Goal: Task Accomplishment & Management: Complete application form

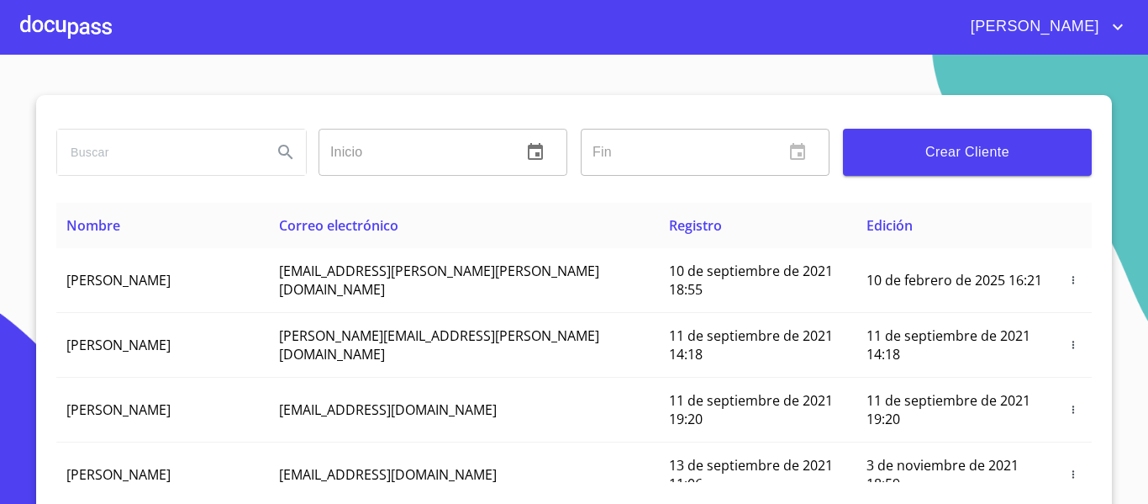
click at [132, 149] on input "search" at bounding box center [158, 151] width 202 height 45
type input "METRO ASFALTOS"
click at [276, 160] on icon "Search" at bounding box center [286, 152] width 20 height 20
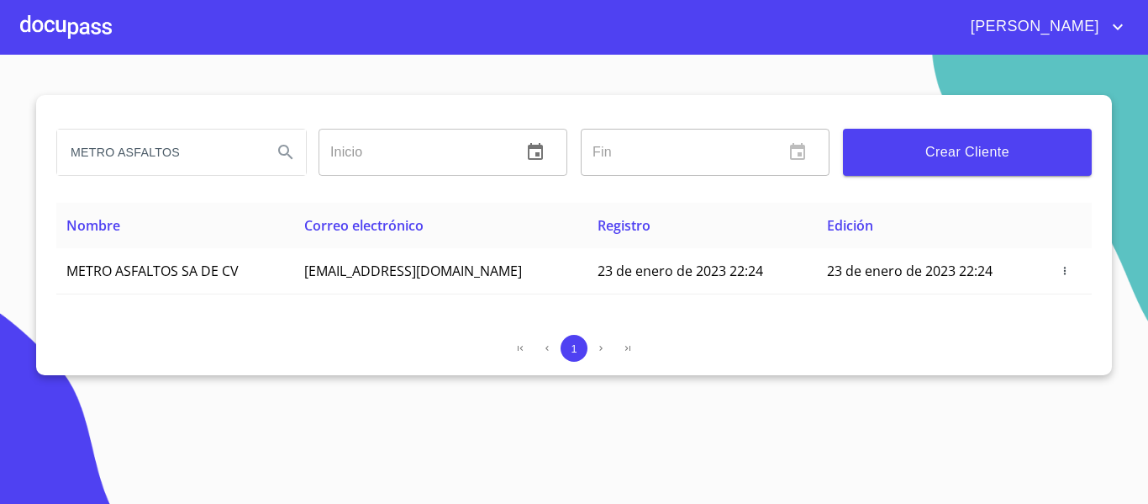
drag, startPoint x: 64, startPoint y: 150, endPoint x: 179, endPoint y: 145, distance: 115.3
click at [179, 145] on input "METRO ASFALTOS" at bounding box center [158, 151] width 202 height 45
click at [72, 21] on div at bounding box center [66, 27] width 92 height 54
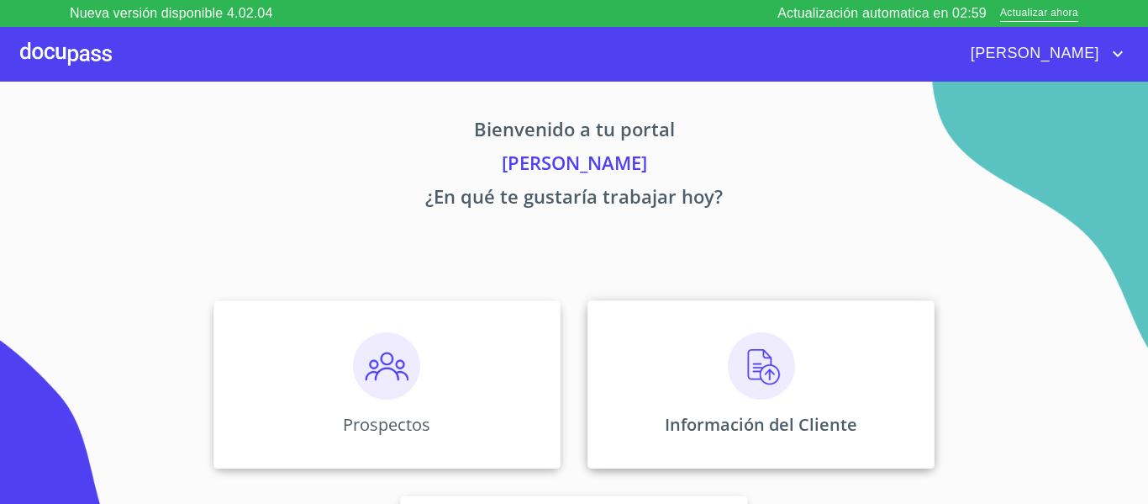
click at [651, 347] on div "Información del Cliente" at bounding box center [761, 384] width 347 height 168
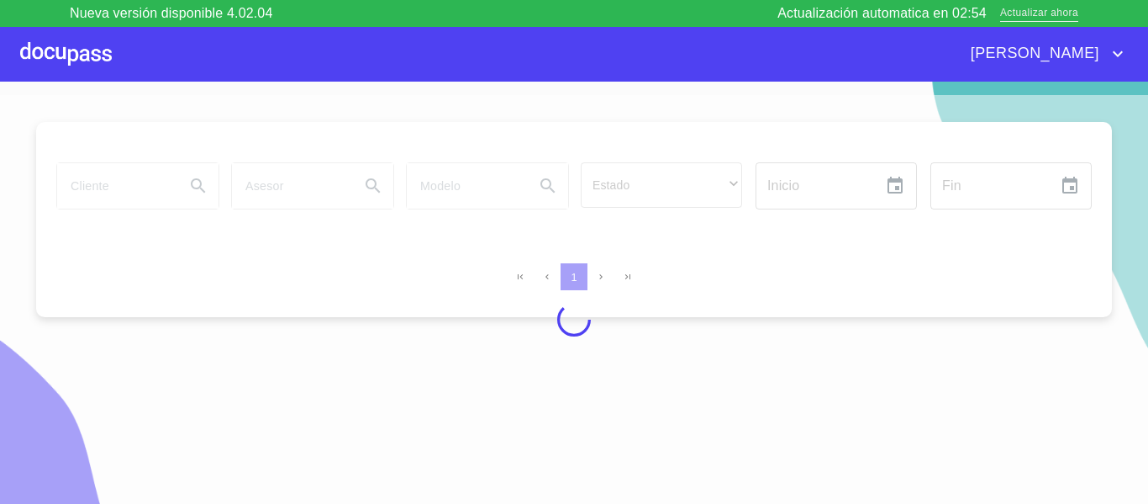
click at [1031, 13] on span "Actualizar ahora" at bounding box center [1039, 14] width 78 height 18
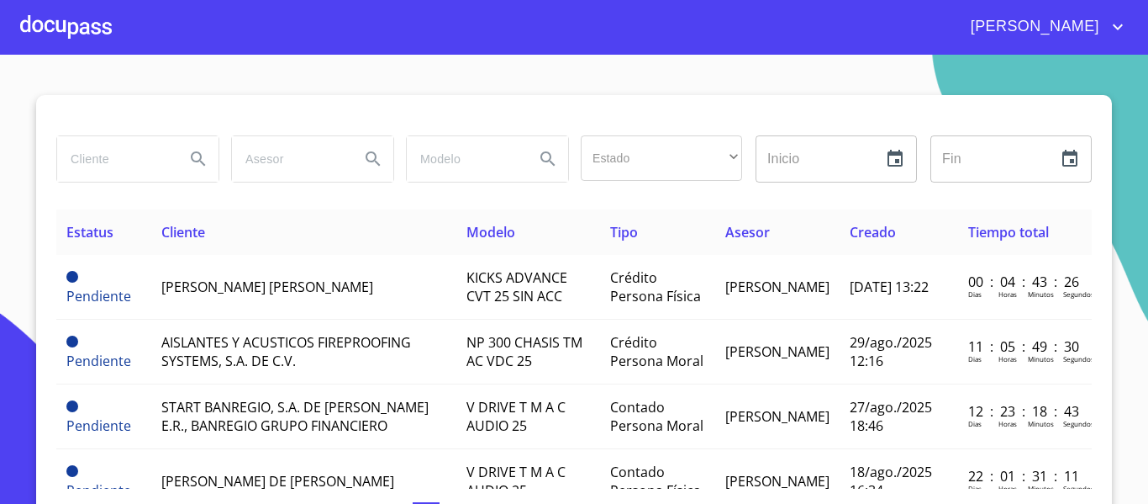
click at [84, 162] on input "search" at bounding box center [114, 158] width 114 height 45
type input "m"
paste input "METRO ASFALTOS"
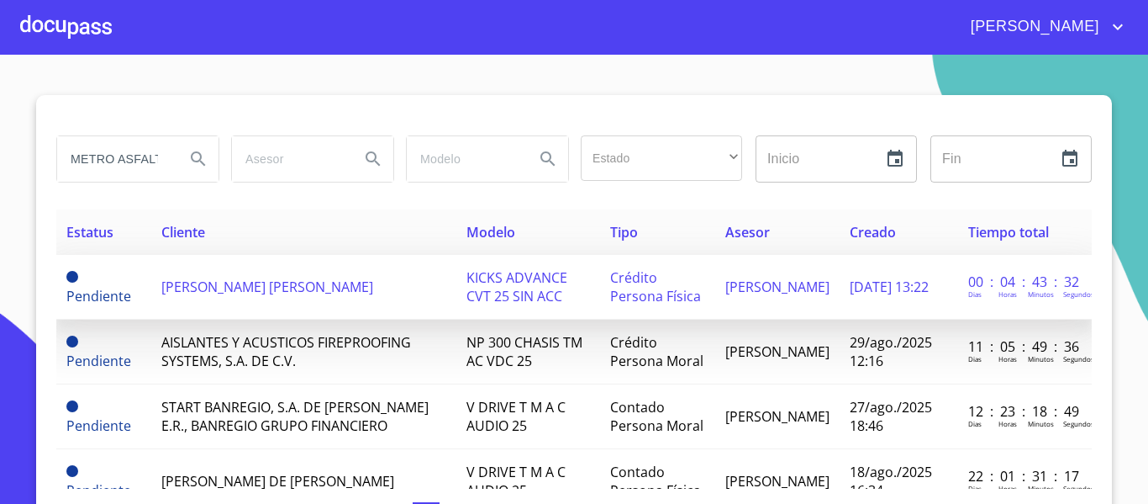
scroll to position [0, 22]
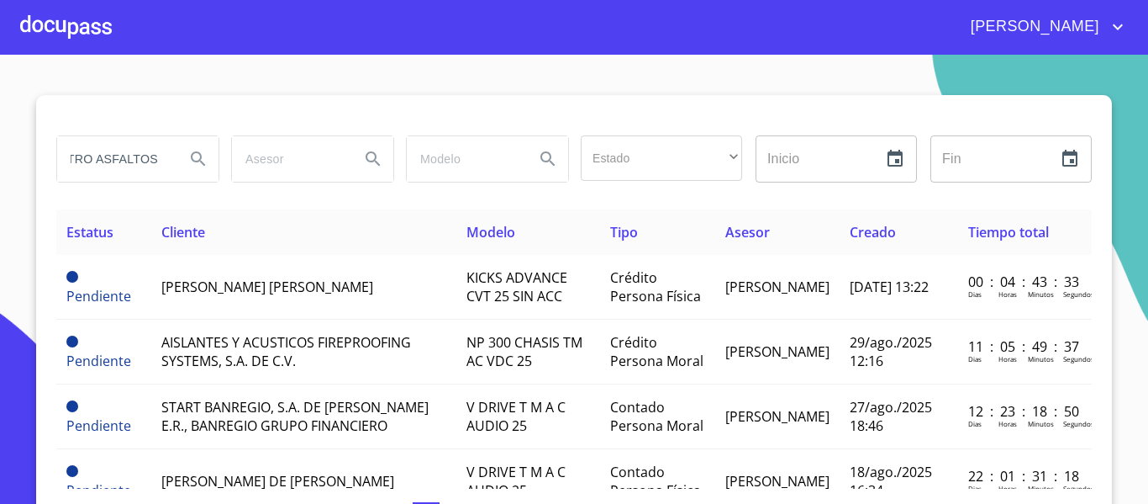
type input "METRO ASFALTOS"
click at [181, 158] on button "Search" at bounding box center [198, 159] width 40 height 40
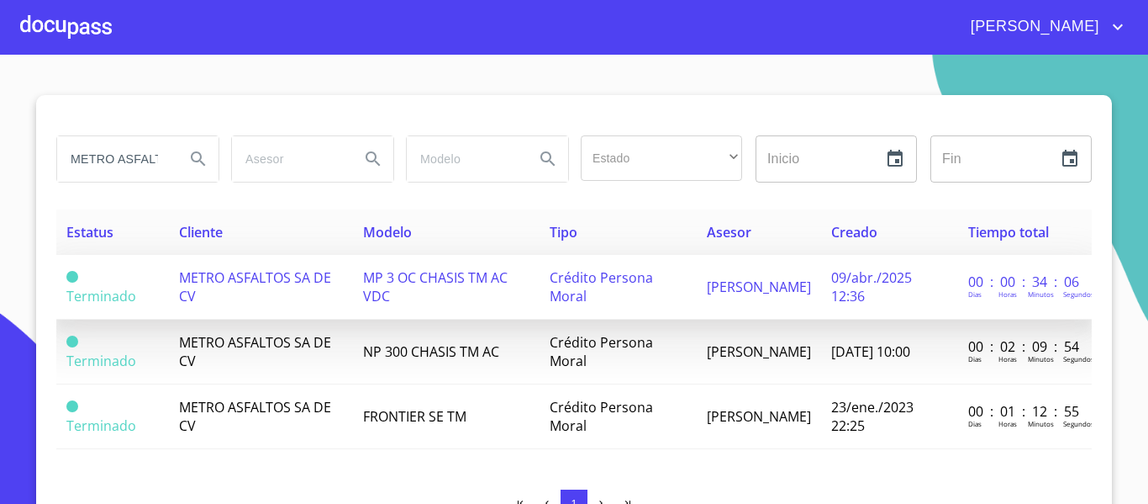
click at [367, 299] on span "MP 3 OC CHASIS TM AC VDC" at bounding box center [435, 286] width 145 height 37
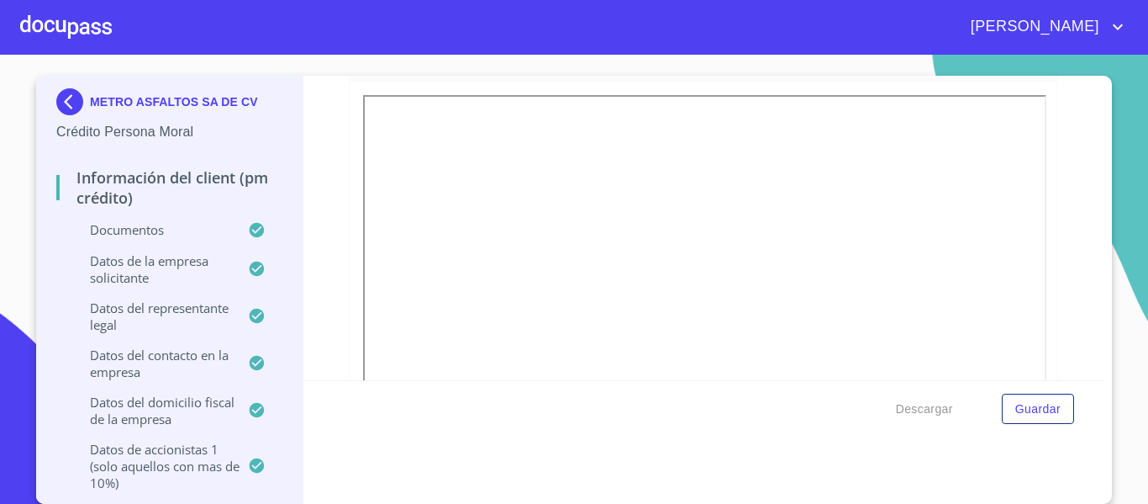
scroll to position [314, 0]
click at [65, 106] on img at bounding box center [73, 101] width 34 height 27
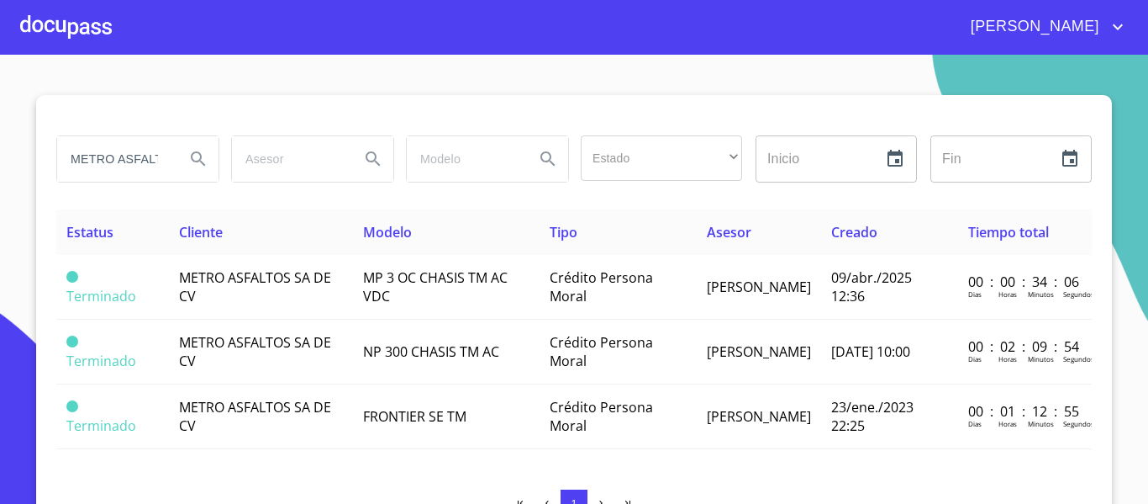
click at [157, 150] on input "METRO ASFALTOS" at bounding box center [114, 158] width 114 height 45
click at [114, 162] on input "METRO ASFALTOS" at bounding box center [114, 158] width 114 height 45
type input "M"
type input "[PERSON_NAME]"
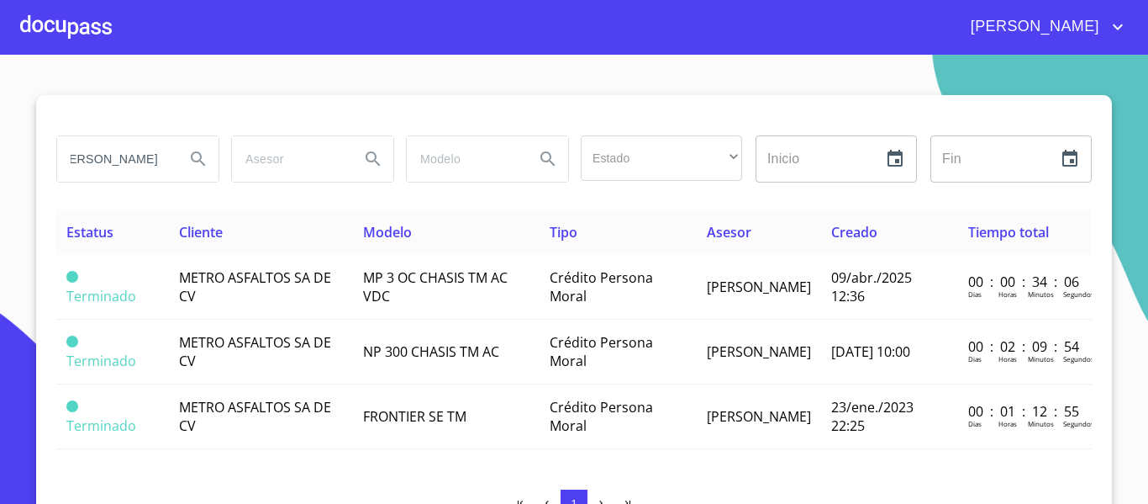
click at [191, 161] on icon "Search" at bounding box center [198, 158] width 14 height 14
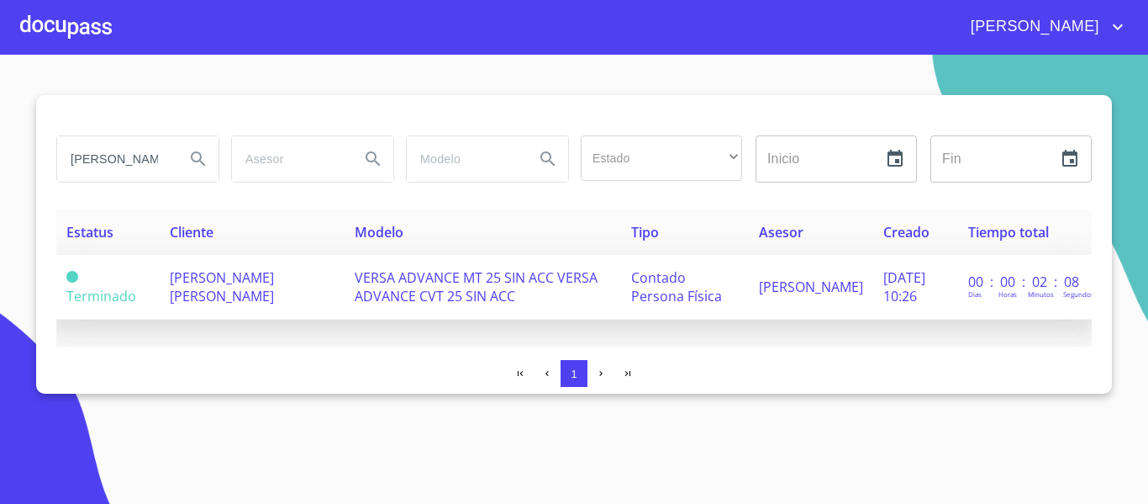
click at [407, 282] on span "VERSA ADVANCE MT 25 SIN ACC VERSA ADVANCE CVT 25 SIN ACC" at bounding box center [476, 286] width 243 height 37
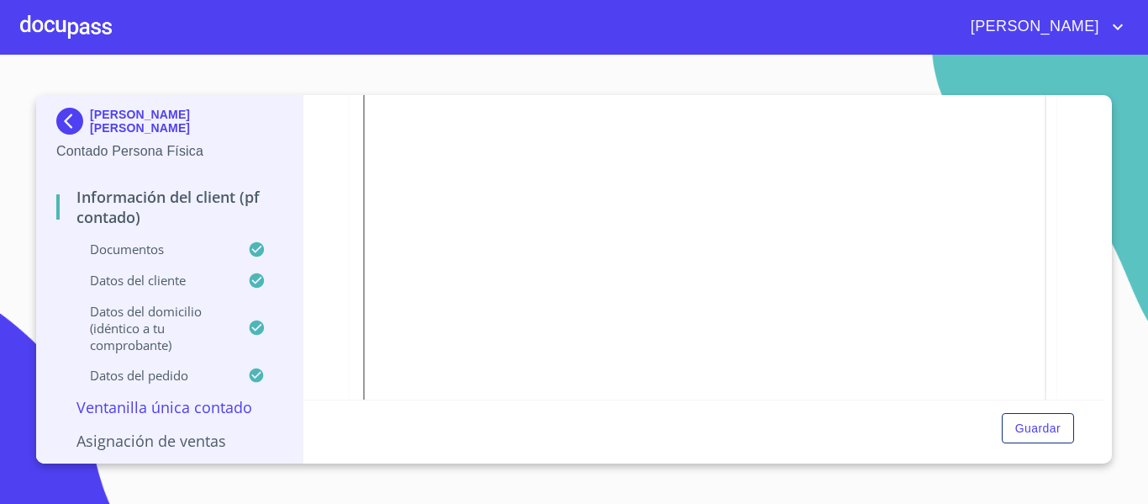
scroll to position [504, 0]
click at [606, 379] on div at bounding box center [613, 408] width 162 height 92
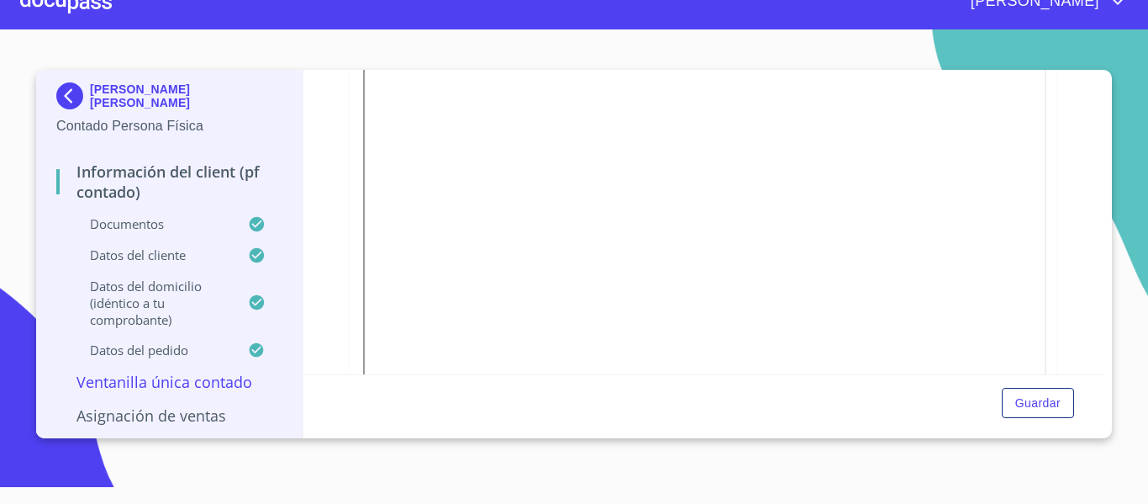
scroll to position [549, 0]
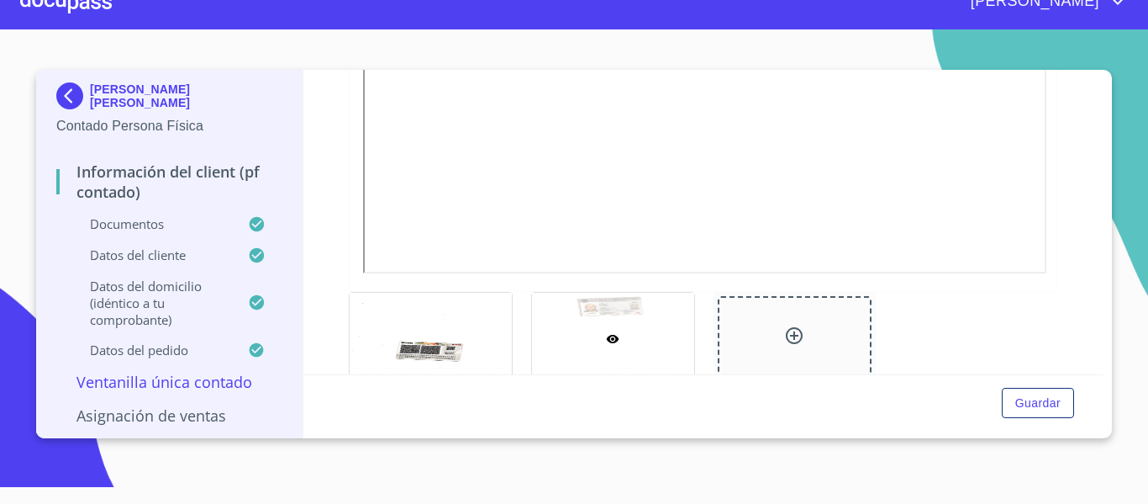
click at [48, 10] on div at bounding box center [66, 2] width 92 height 54
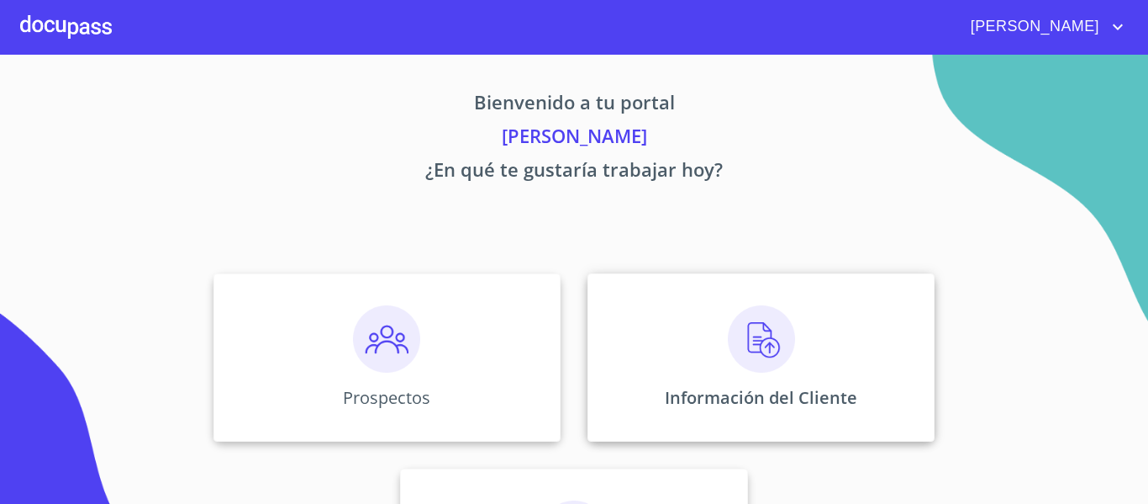
click at [589, 330] on div "Información del Cliente" at bounding box center [761, 357] width 347 height 168
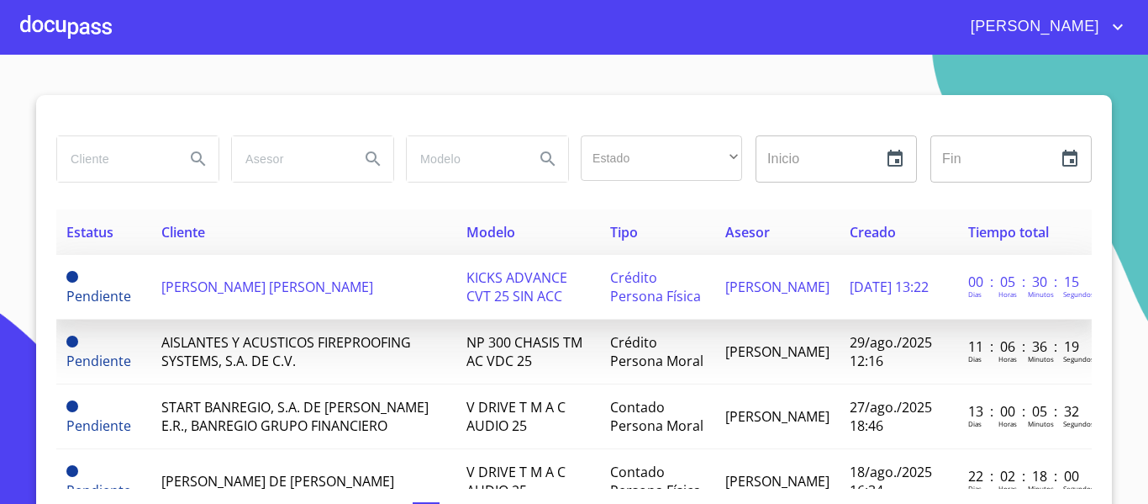
click at [310, 285] on td "[PERSON_NAME] [PERSON_NAME]" at bounding box center [303, 287] width 305 height 65
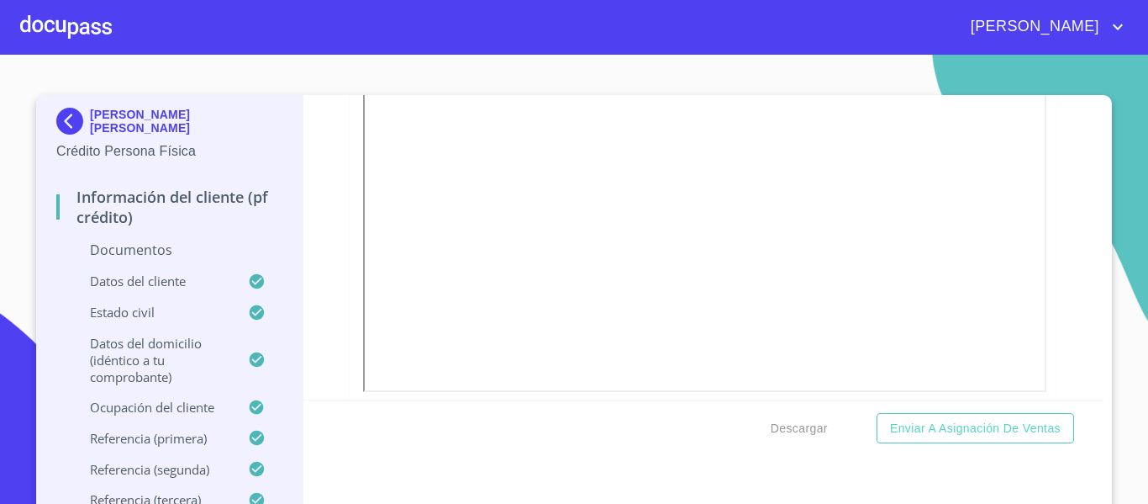
scroll to position [1956, 0]
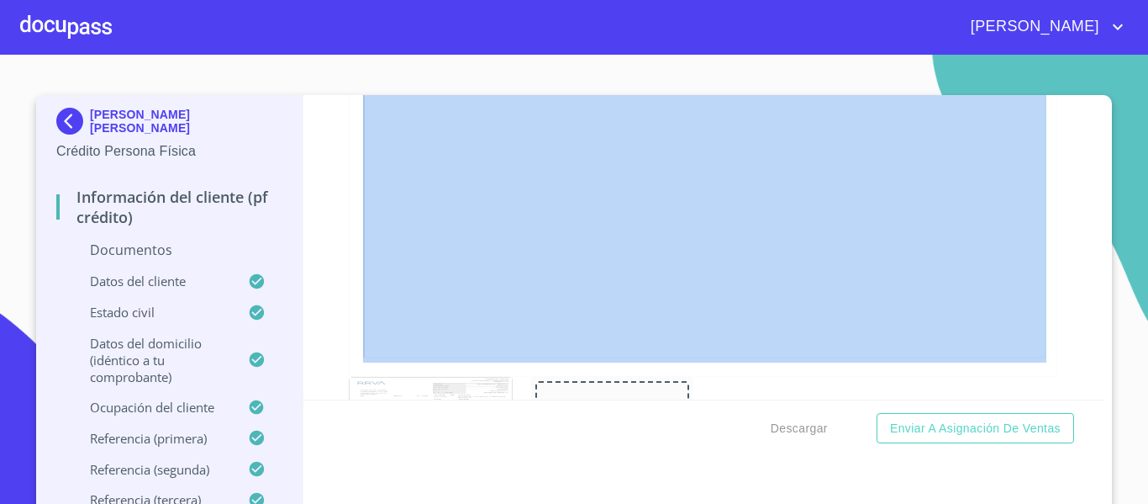
click at [1084, 392] on div "Información del cliente (PF crédito) Documentos Documento de identificación.   …" at bounding box center [703, 247] width 801 height 304
click at [1069, 319] on div "Información del cliente (PF crédito) Documentos Documento de identificación.   …" at bounding box center [703, 247] width 801 height 304
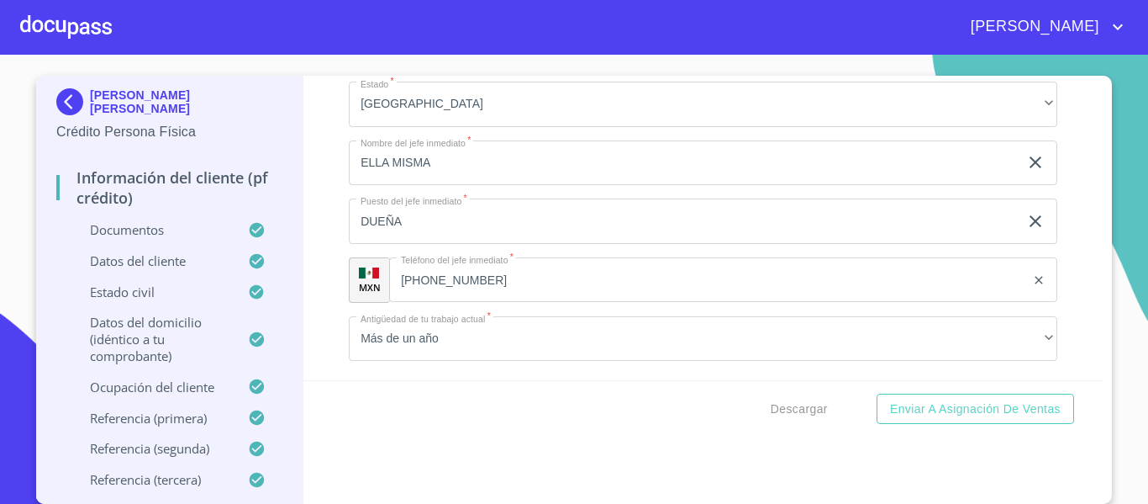
scroll to position [7689, 0]
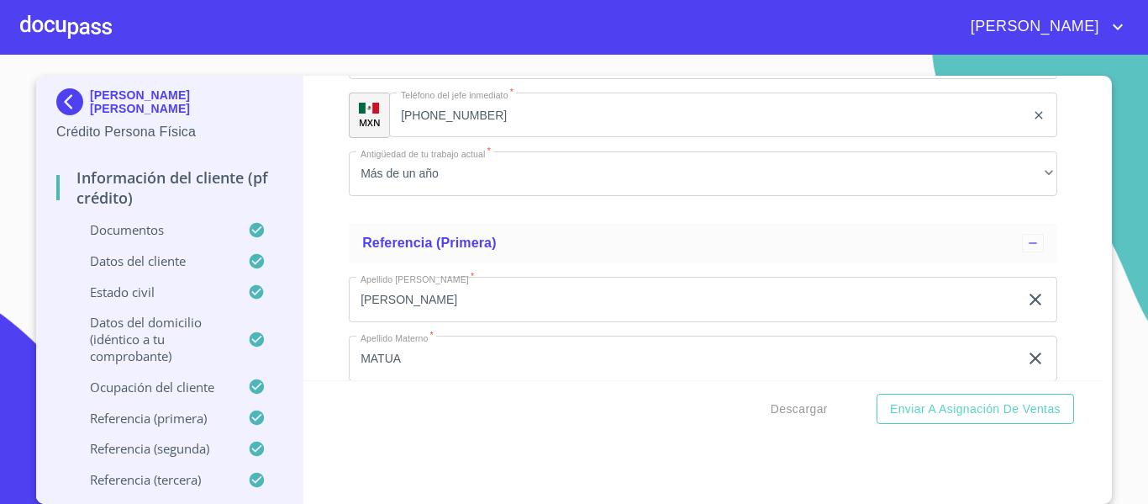
type input "$"
type input "28958"
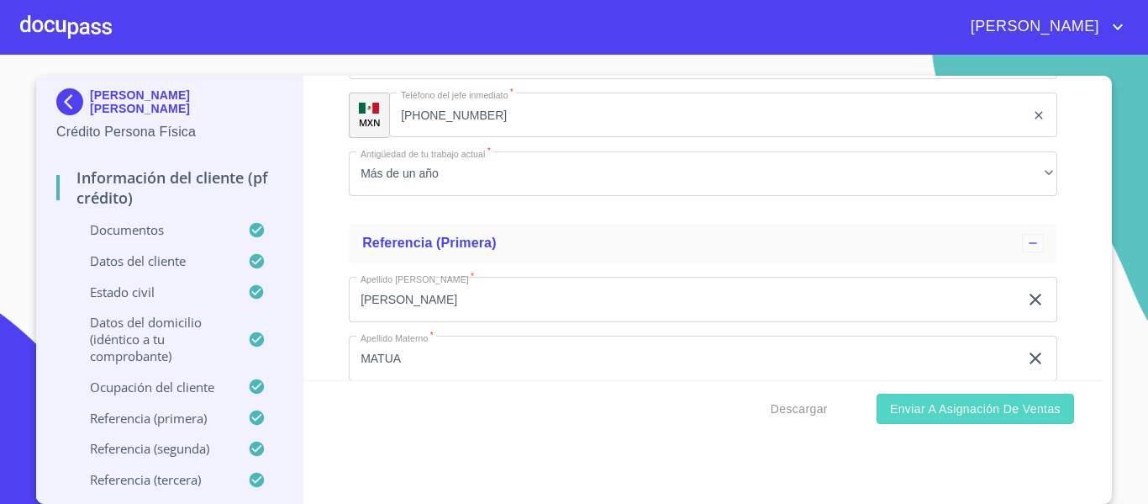
click at [931, 409] on span "Enviar a Asignación de Ventas" at bounding box center [975, 408] width 171 height 21
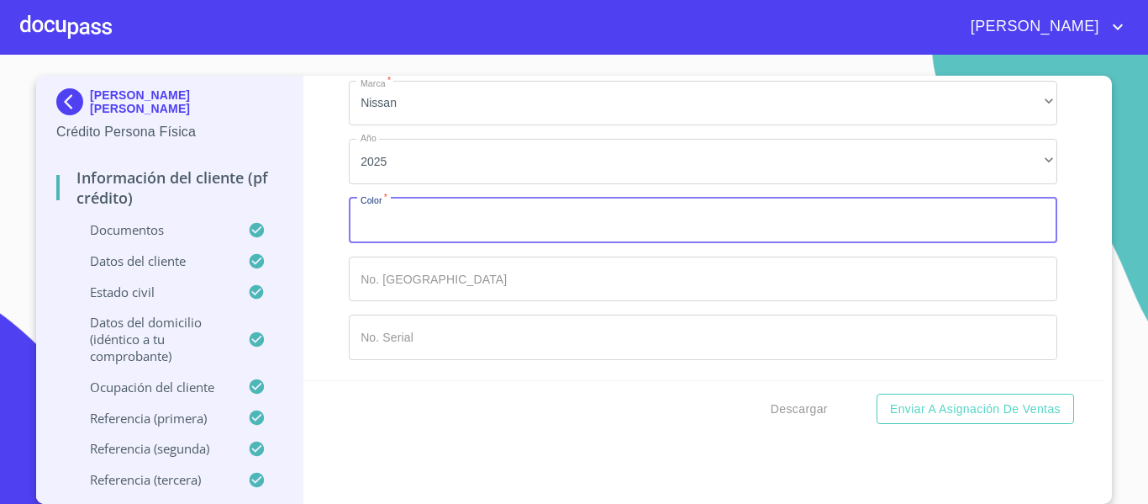
click at [534, 243] on input "Documento de identificación.   *" at bounding box center [703, 220] width 709 height 45
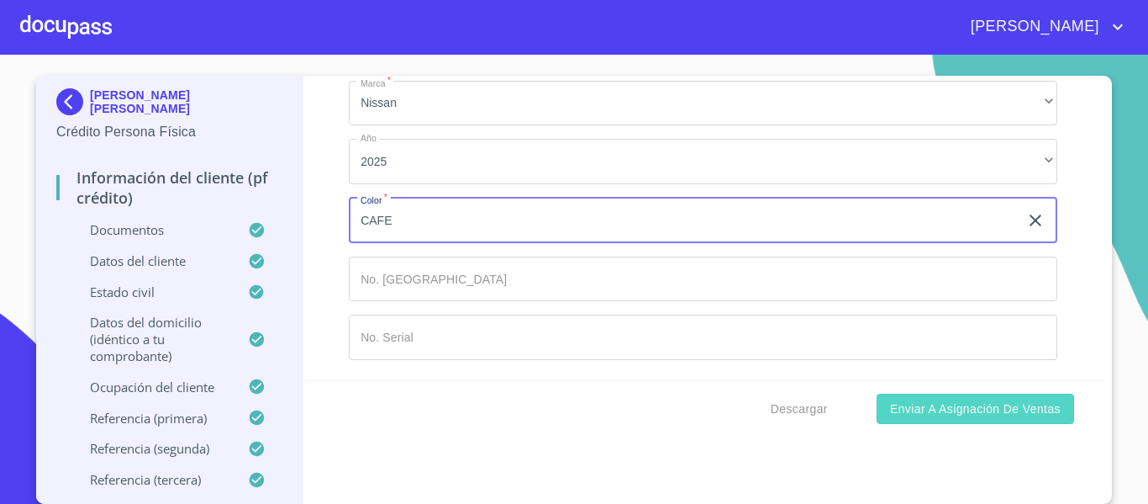
type input "CAFE"
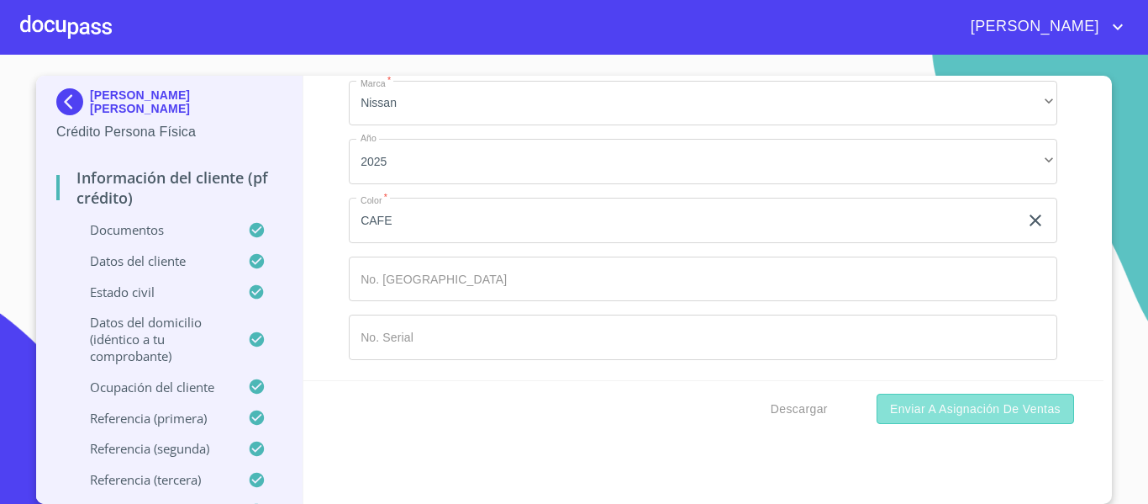
click at [966, 413] on span "Enviar a Asignación de Ventas" at bounding box center [975, 408] width 171 height 21
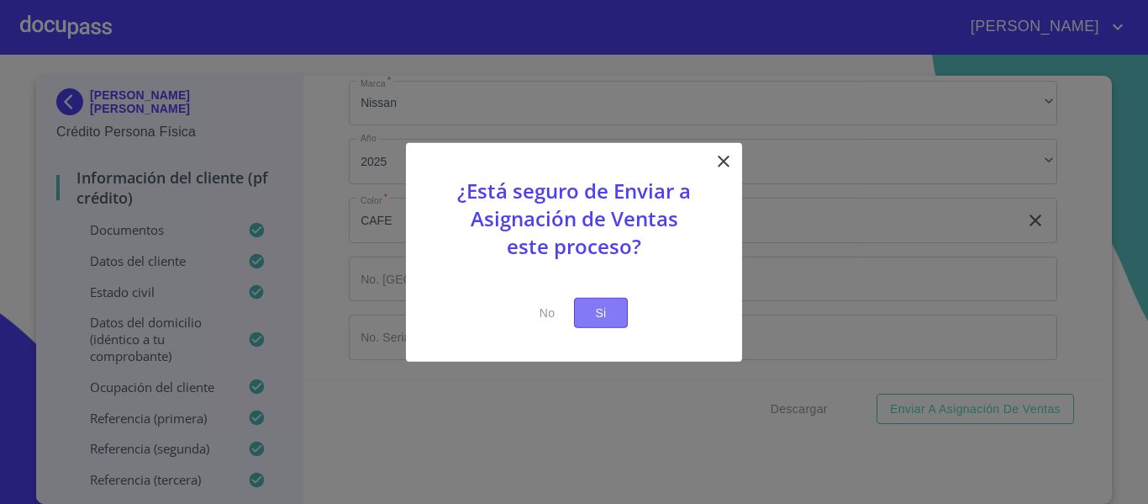
click at [584, 307] on button "Si" at bounding box center [601, 312] width 54 height 31
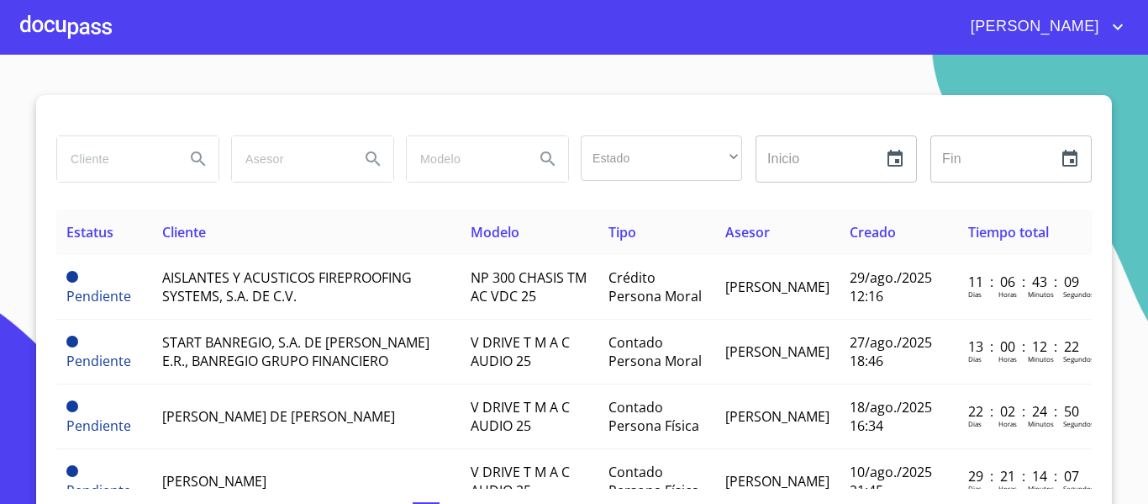
click at [61, 19] on div at bounding box center [66, 27] width 92 height 54
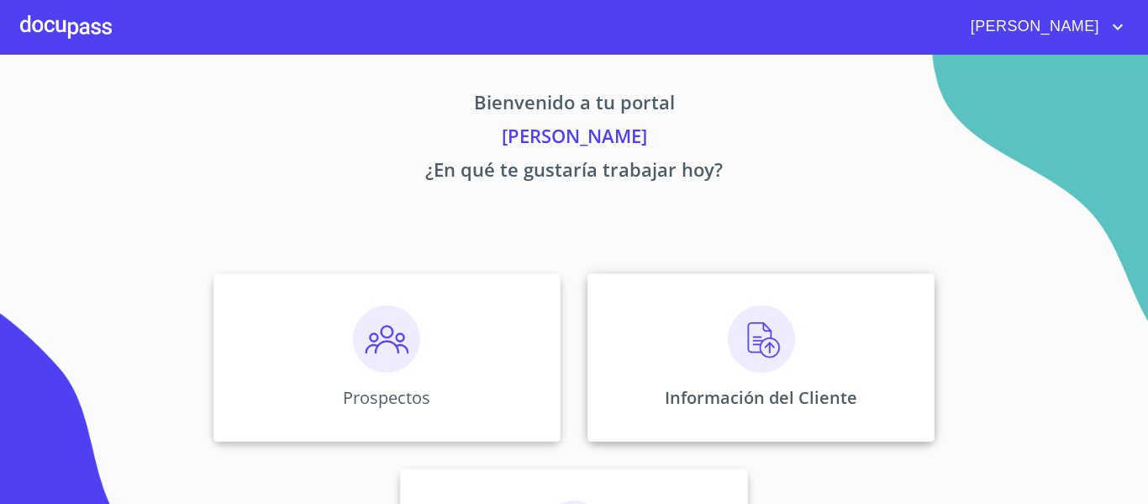
click at [640, 385] on div "Información del Cliente" at bounding box center [761, 357] width 347 height 168
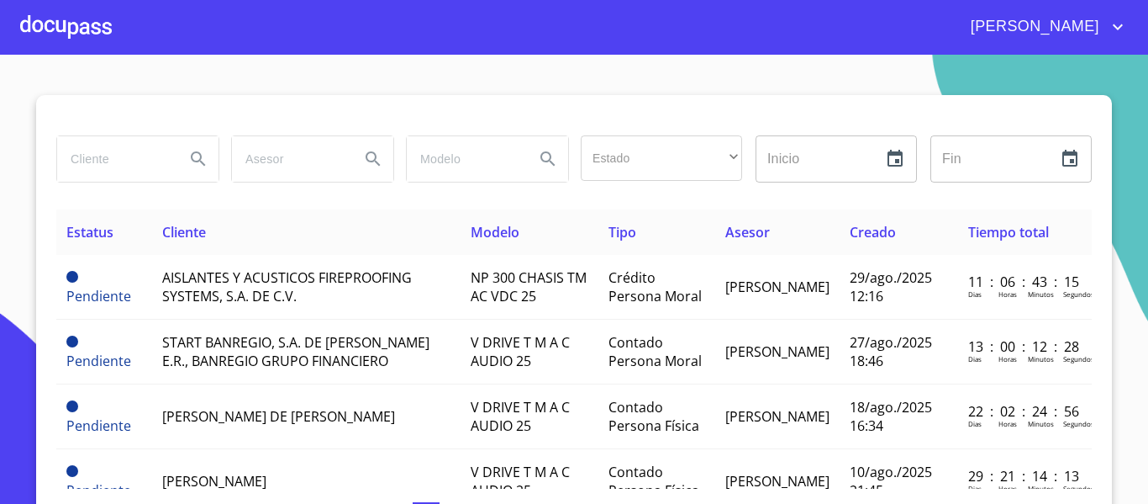
click at [109, 166] on input "search" at bounding box center [114, 158] width 114 height 45
type input "[PERSON_NAME]"
click at [188, 161] on icon "Search" at bounding box center [198, 159] width 20 height 20
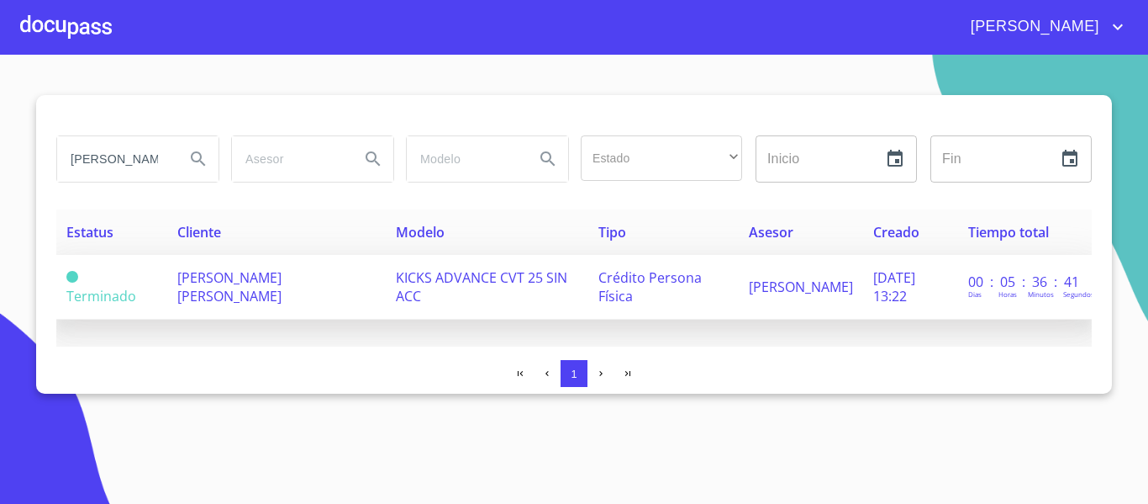
click at [288, 277] on td "[PERSON_NAME] [PERSON_NAME]" at bounding box center [276, 287] width 219 height 65
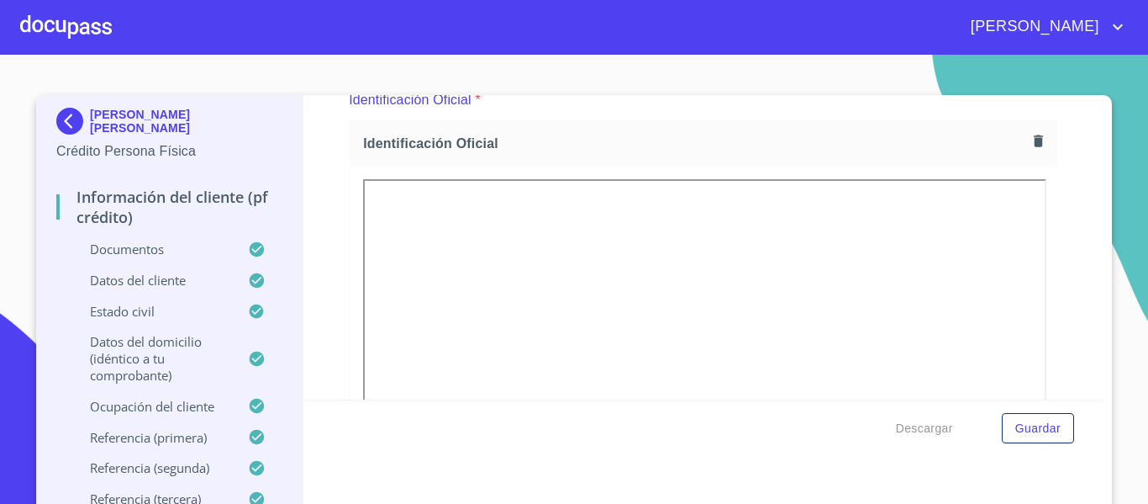
scroll to position [256, 0]
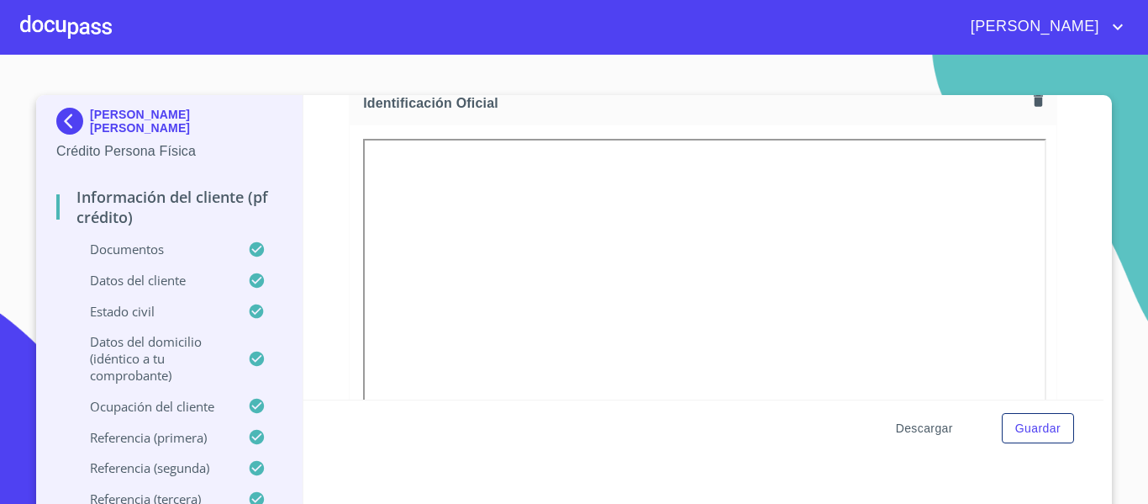
click at [903, 424] on span "Descargar" at bounding box center [924, 428] width 57 height 21
